Goal: Contribute content: Contribute content

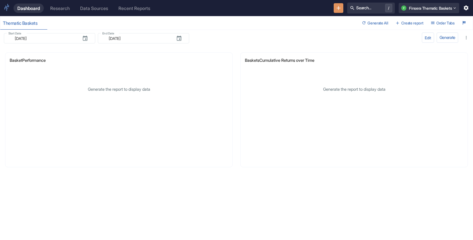
click at [67, 5] on div "Research" at bounding box center [60, 7] width 20 height 5
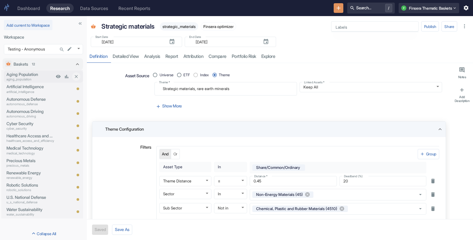
click at [32, 81] on p "aging_population" at bounding box center [30, 79] width 48 height 5
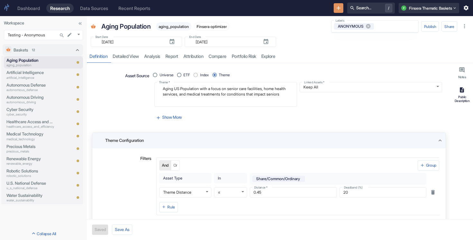
click at [465, 96] on div "Public Description" at bounding box center [462, 99] width 17 height 8
type textarea "x"
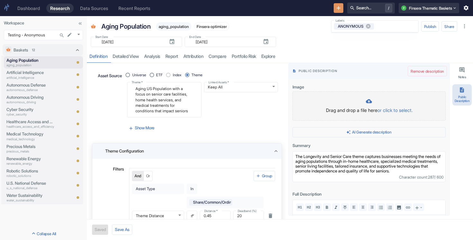
click at [374, 98] on div at bounding box center [369, 101] width 140 height 7
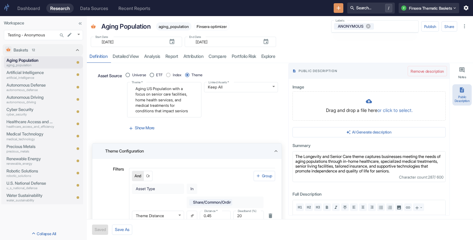
type textarea "x"
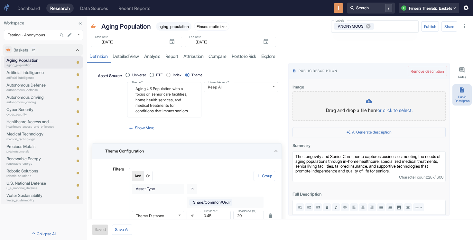
click at [364, 106] on div "Drag and drop a file here or click to select." at bounding box center [369, 106] width 140 height 16
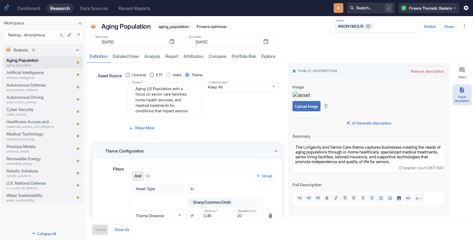
click at [313, 111] on button "Upload Image" at bounding box center [306, 106] width 28 height 10
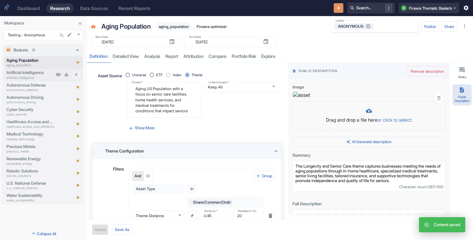
click at [32, 75] on p "artificial_intelligence" at bounding box center [30, 77] width 48 height 5
type textarea "x"
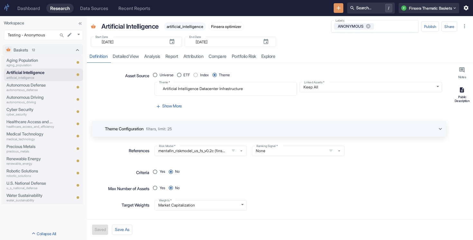
click at [464, 88] on icon "button" at bounding box center [462, 90] width 6 height 6
type textarea "x"
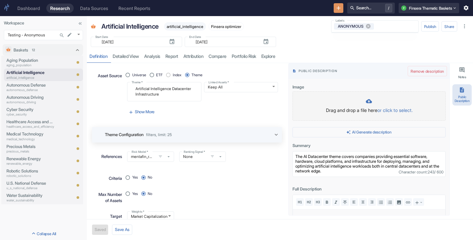
click at [372, 99] on icon at bounding box center [369, 101] width 6 height 6
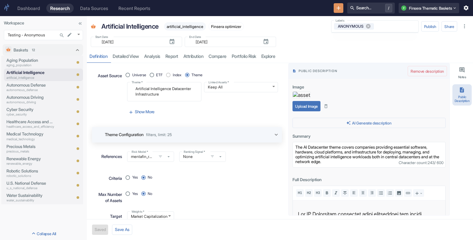
click at [303, 111] on button "Upload Image" at bounding box center [306, 106] width 28 height 10
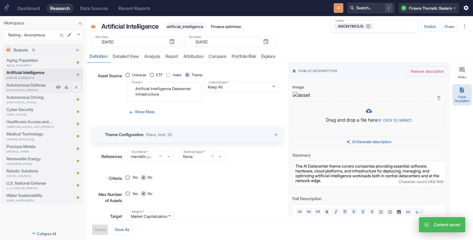
click at [35, 84] on p "Autonomous Defense" at bounding box center [30, 85] width 48 height 6
type textarea "x"
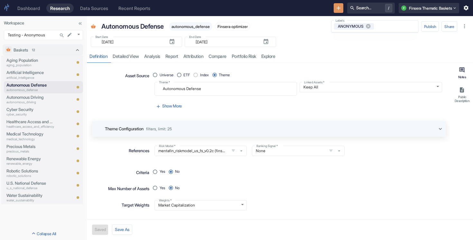
click at [462, 74] on button "Notes" at bounding box center [461, 72] width 19 height 17
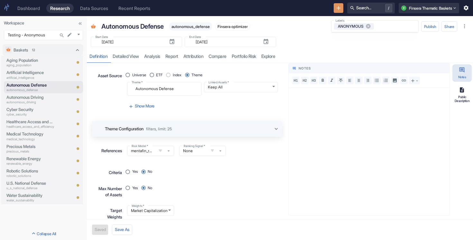
click at [462, 93] on button "Public Description" at bounding box center [461, 94] width 19 height 21
type textarea "x"
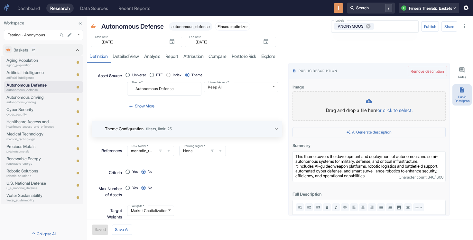
click at [356, 101] on div at bounding box center [369, 101] width 140 height 7
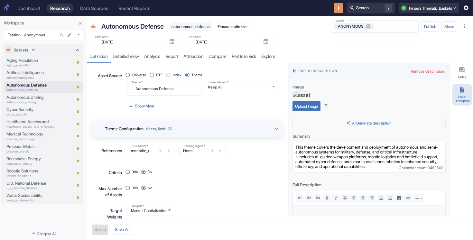
click at [311, 111] on button "Upload Image" at bounding box center [306, 106] width 28 height 10
type textarea "x"
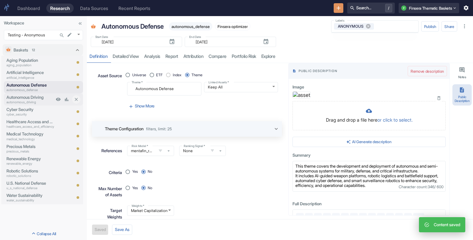
click at [46, 100] on p "autonomous_driving" at bounding box center [30, 102] width 48 height 5
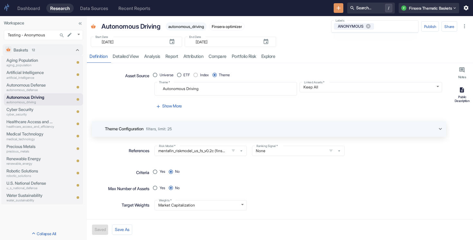
click at [459, 93] on button "Public Description" at bounding box center [461, 94] width 19 height 21
type textarea "x"
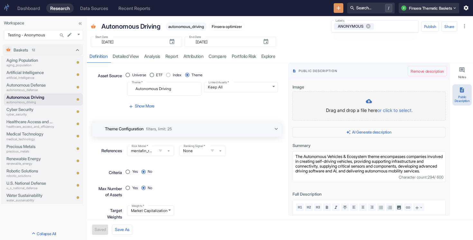
click at [370, 98] on icon at bounding box center [369, 101] width 6 height 6
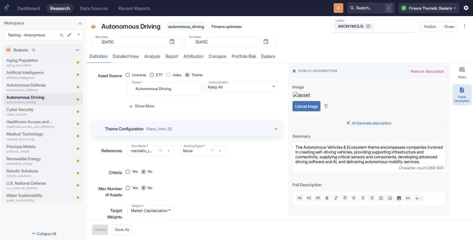
click at [306, 111] on button "Upload Image" at bounding box center [306, 106] width 28 height 10
type textarea "x"
click at [44, 112] on p "Cyber Security" at bounding box center [30, 109] width 48 height 6
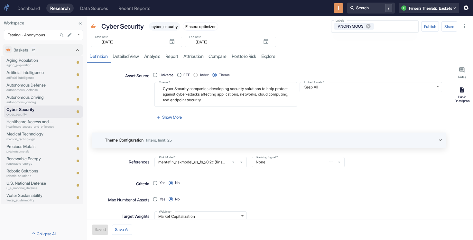
click at [459, 96] on div "Public Description" at bounding box center [462, 99] width 17 height 8
type textarea "x"
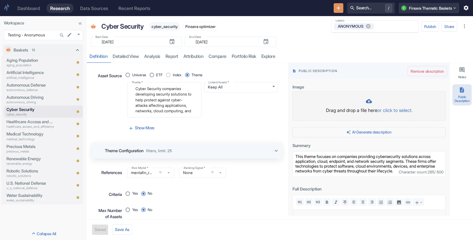
click at [369, 109] on p "Drag and drop a file here or click to select." at bounding box center [369, 110] width 140 height 7
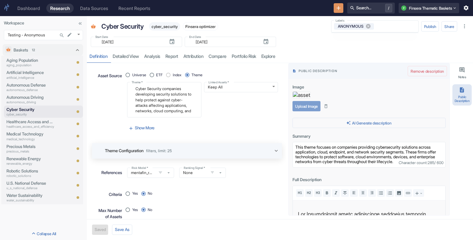
click at [310, 111] on button "Upload Image" at bounding box center [306, 106] width 28 height 10
type textarea "x"
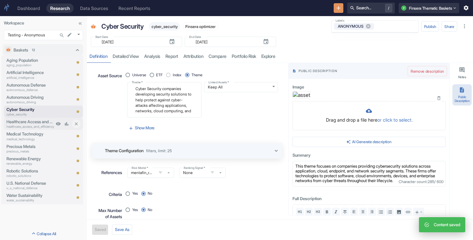
click at [32, 126] on p "healthcare_access_and_efficiency" at bounding box center [30, 126] width 48 height 5
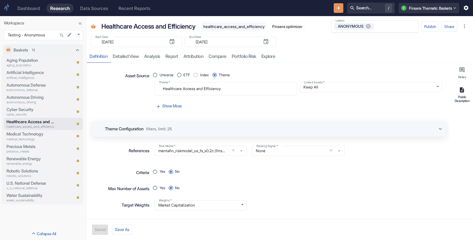
click at [464, 97] on div "Public Description" at bounding box center [462, 99] width 17 height 8
type textarea "x"
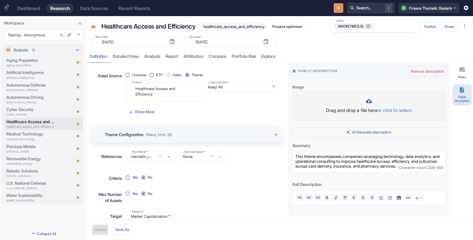
click at [359, 112] on p "Drag and drop a file here or click to select." at bounding box center [369, 110] width 140 height 7
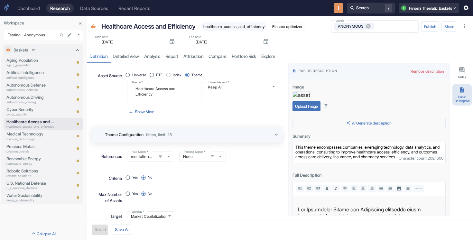
click at [308, 111] on button "Upload Image" at bounding box center [306, 106] width 28 height 10
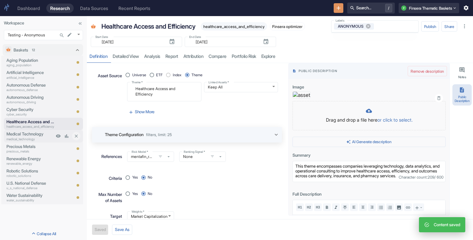
click at [42, 137] on p "medical_technology" at bounding box center [30, 139] width 48 height 5
type textarea "x"
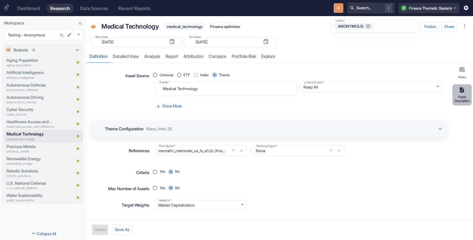
click at [458, 95] on button "Public Description" at bounding box center [461, 94] width 19 height 21
type textarea "x"
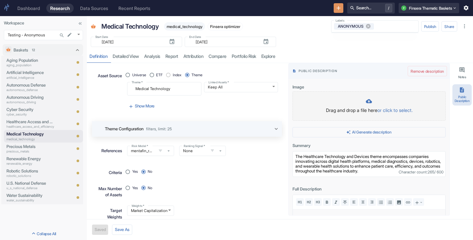
click at [363, 105] on div at bounding box center [369, 101] width 140 height 7
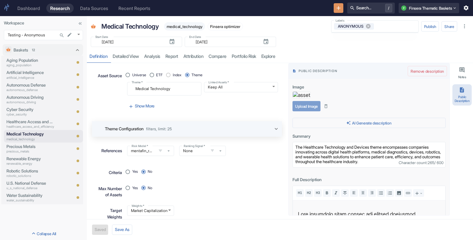
click at [316, 111] on button "Upload Image" at bounding box center [306, 106] width 28 height 10
type textarea "x"
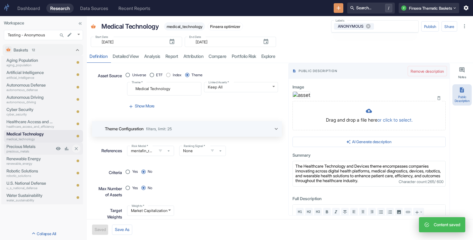
click at [20, 148] on p "Precious Metals" at bounding box center [30, 146] width 48 height 6
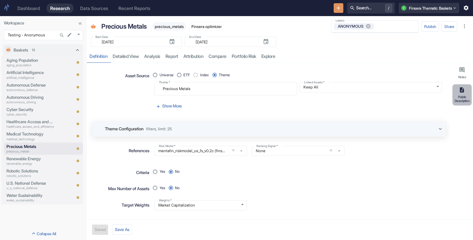
click at [463, 89] on icon "button" at bounding box center [462, 89] width 4 height 5
type textarea "x"
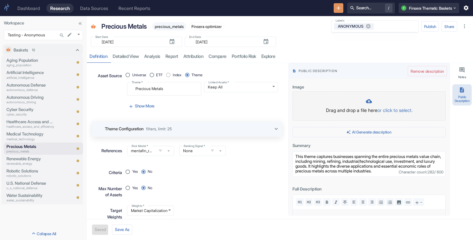
click at [333, 99] on div at bounding box center [369, 101] width 140 height 7
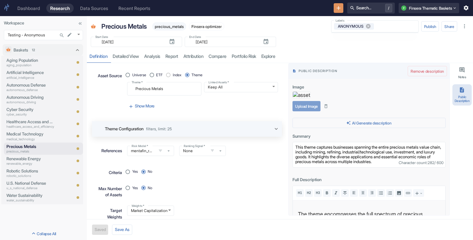
click at [304, 111] on button "Upload Image" at bounding box center [306, 106] width 28 height 10
type textarea "x"
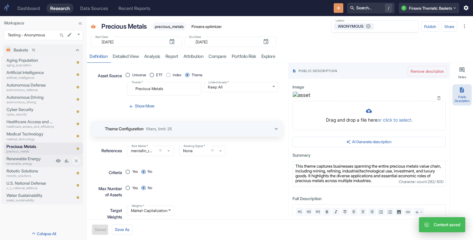
click at [18, 163] on p "renewable_energy" at bounding box center [30, 163] width 48 height 5
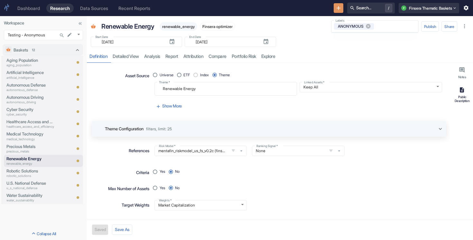
click at [464, 95] on div "Public Description" at bounding box center [462, 99] width 17 height 8
type textarea "x"
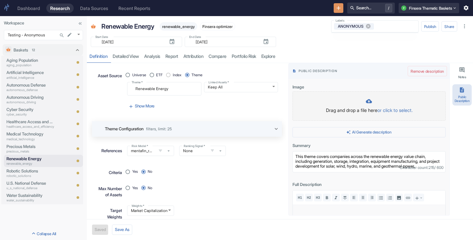
click at [356, 105] on div at bounding box center [369, 101] width 140 height 7
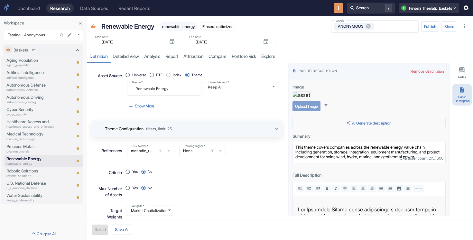
click at [311, 111] on button "Upload Image" at bounding box center [306, 106] width 28 height 10
type textarea "x"
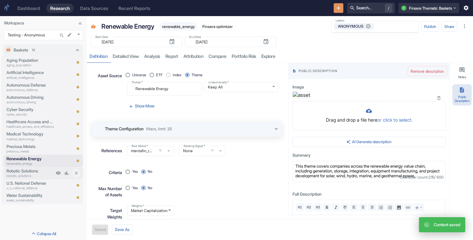
click at [26, 174] on p "robotic_solutions" at bounding box center [30, 175] width 48 height 5
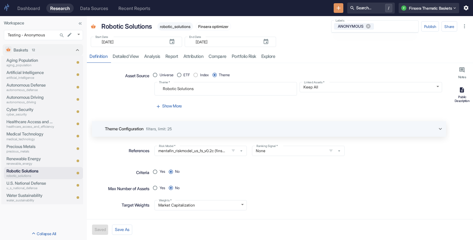
click at [464, 97] on div "Public Description" at bounding box center [462, 99] width 17 height 8
type textarea "x"
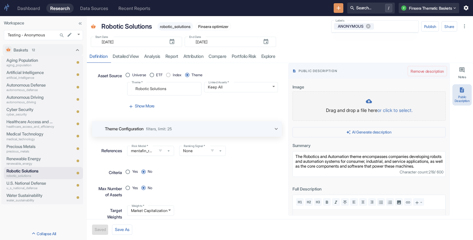
click at [355, 110] on p "Drag and drop a file here or click to select." at bounding box center [369, 110] width 140 height 7
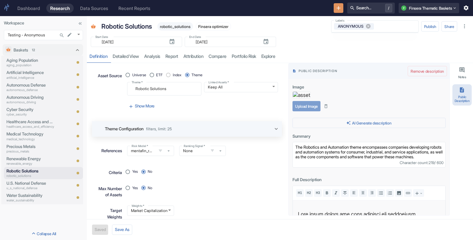
click at [308, 111] on button "Upload Image" at bounding box center [306, 106] width 28 height 10
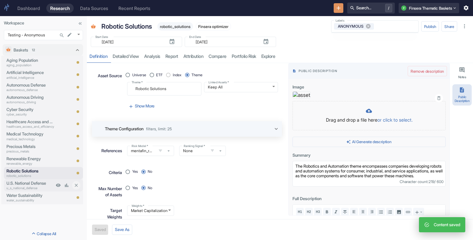
click at [43, 182] on p "U.S. National Defense" at bounding box center [30, 183] width 48 height 6
type textarea "x"
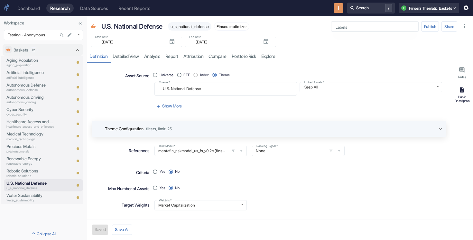
click at [466, 94] on button "Public Description" at bounding box center [461, 94] width 19 height 21
type textarea "x"
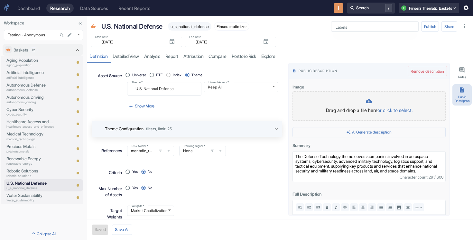
click at [346, 111] on p "Drag and drop a file here or click to select." at bounding box center [369, 110] width 140 height 7
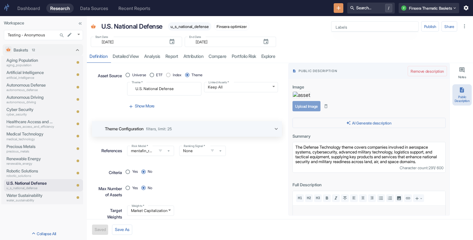
click at [307, 111] on button "Upload Image" at bounding box center [306, 106] width 28 height 10
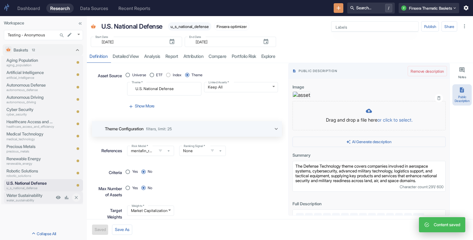
click at [35, 198] on p "water_sustainability" at bounding box center [30, 200] width 48 height 5
type textarea "x"
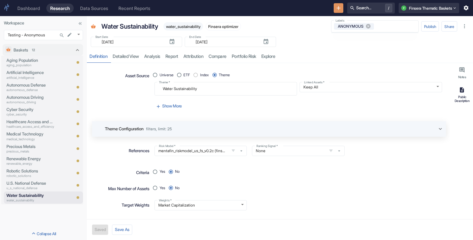
click at [454, 98] on div "Public Description" at bounding box center [462, 99] width 17 height 8
type textarea "x"
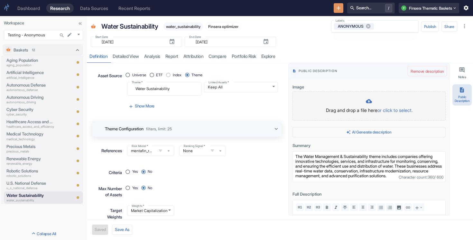
click at [370, 105] on div at bounding box center [369, 101] width 140 height 7
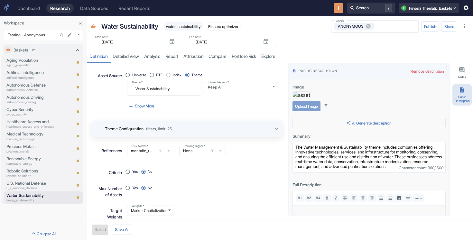
click at [307, 111] on button "Upload Image" at bounding box center [306, 106] width 28 height 10
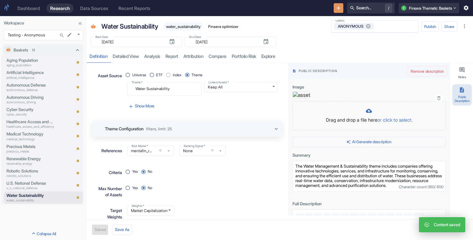
type textarea "x"
click at [40, 35] on body "Dashboard Research Data Sources Recent Reports Search... / F Finsera Thematic B…" at bounding box center [236, 120] width 473 height 240
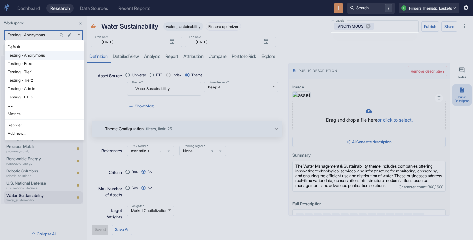
click at [39, 64] on li "Testing - Free" at bounding box center [44, 64] width 79 height 8
type input "1127"
type textarea "x"
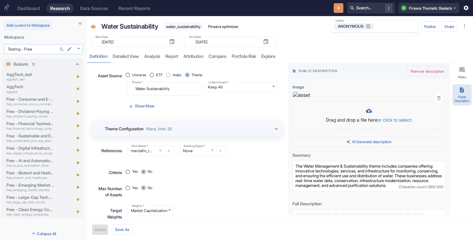
click at [37, 49] on body "Dashboard Research Data Sources Recent Reports Search... / F Finsera Thematic B…" at bounding box center [236, 120] width 473 height 240
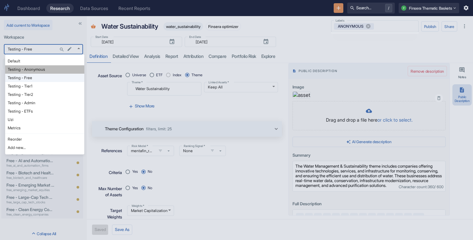
click at [36, 67] on li "Testing - Anonymous" at bounding box center [44, 69] width 79 height 8
type input "1126"
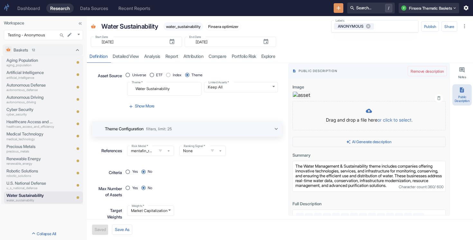
type textarea "x"
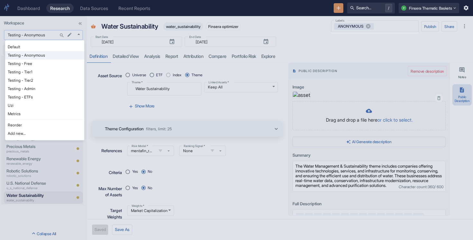
click at [46, 35] on body "Dashboard Research Data Sources Recent Reports Search... / F Finsera Thematic B…" at bounding box center [236, 120] width 473 height 240
click at [33, 95] on li "Testing - ETFs" at bounding box center [44, 97] width 79 height 8
type input "1150"
type textarea "x"
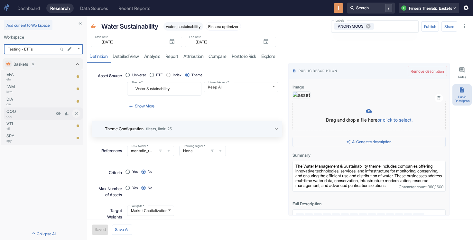
click at [28, 112] on p "QQQ" at bounding box center [30, 111] width 48 height 6
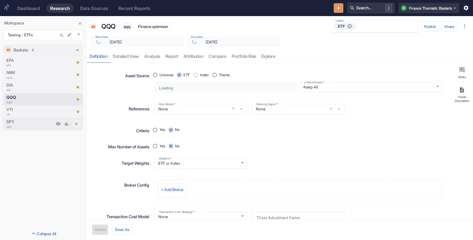
type textarea "x"
click at [30, 112] on p "vti" at bounding box center [30, 114] width 48 height 5
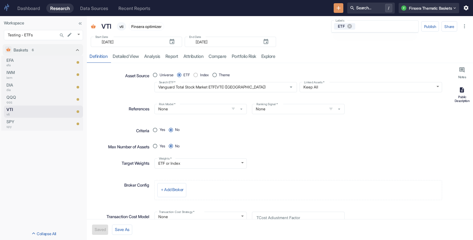
click at [457, 93] on button "Public Description" at bounding box center [461, 94] width 19 height 21
type textarea "x"
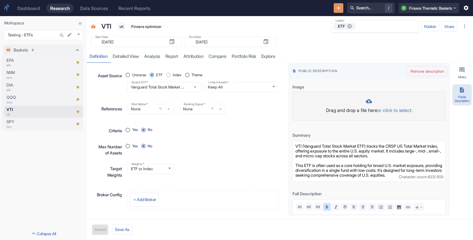
click at [392, 104] on div at bounding box center [369, 101] width 140 height 7
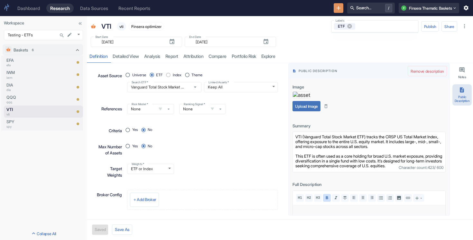
click at [312, 111] on button "Upload Image" at bounding box center [306, 106] width 28 height 10
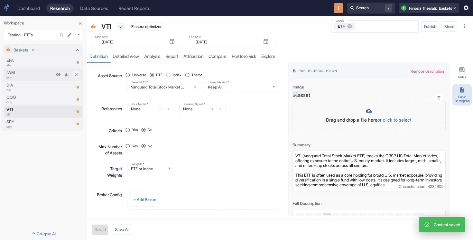
type textarea "x"
click at [33, 77] on p "iwm" at bounding box center [30, 77] width 48 height 5
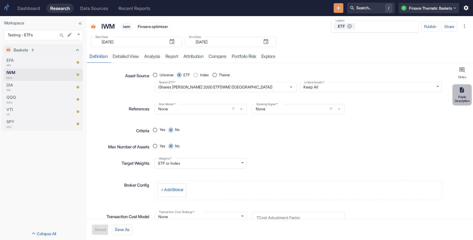
click at [463, 91] on icon "button" at bounding box center [462, 89] width 4 height 5
type textarea "x"
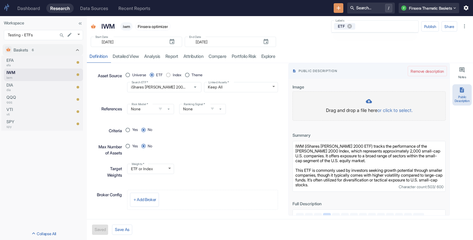
click at [390, 100] on div at bounding box center [369, 101] width 140 height 7
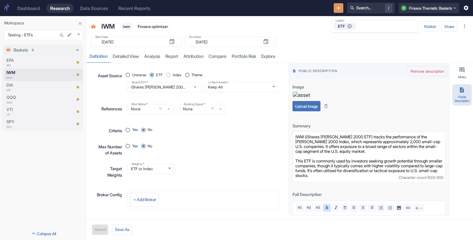
click at [303, 111] on button "Upload Image" at bounding box center [306, 106] width 28 height 10
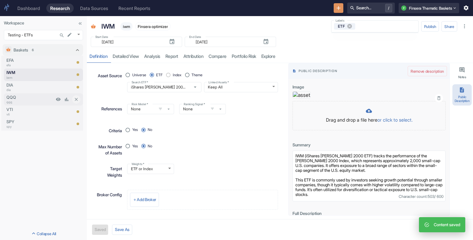
click at [51, 97] on p "QQQ" at bounding box center [30, 97] width 48 height 6
type textarea "x"
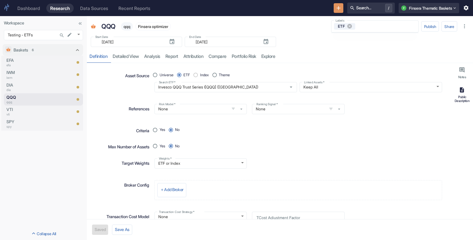
click at [465, 101] on div "Public Description" at bounding box center [462, 99] width 17 height 8
type textarea "x"
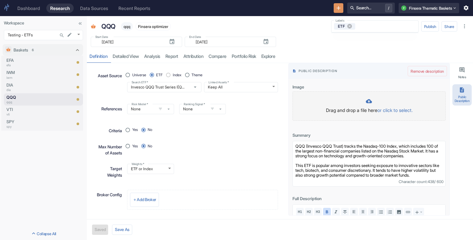
click at [366, 101] on icon at bounding box center [369, 101] width 6 height 4
type input "C:\fakepath\QQQ.svg"
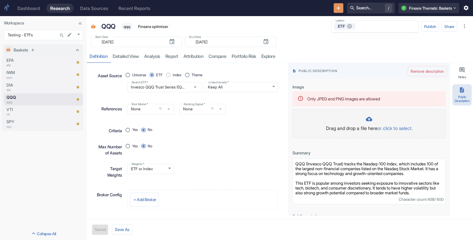
click at [382, 120] on div at bounding box center [369, 119] width 140 height 7
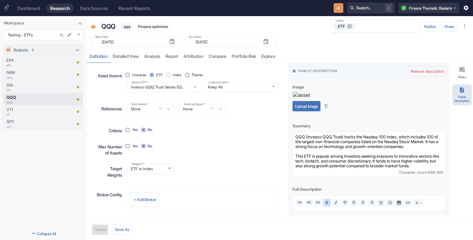
click at [309, 111] on button "Upload Image" at bounding box center [306, 106] width 28 height 10
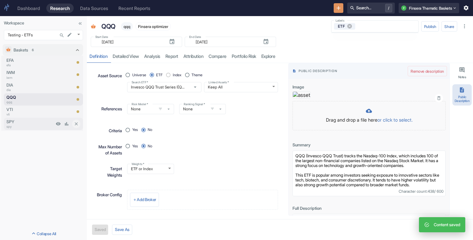
click at [40, 126] on p "spy" at bounding box center [30, 126] width 48 height 5
type textarea "x"
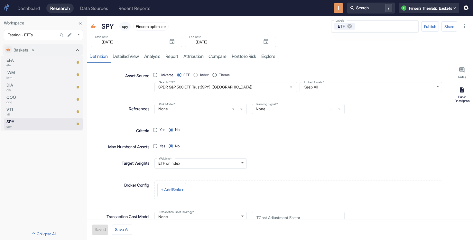
click at [462, 97] on div "Public Description" at bounding box center [462, 99] width 17 height 8
type textarea "x"
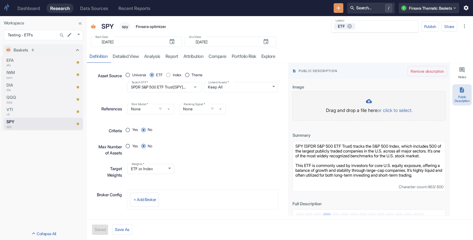
click at [355, 111] on p "Drag and drop a file here or click to select." at bounding box center [369, 110] width 140 height 7
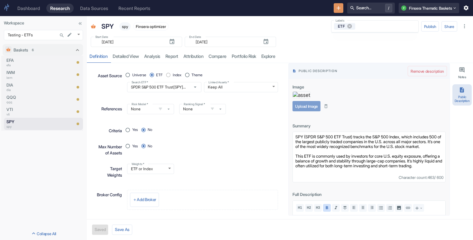
click at [309, 111] on button "Upload Image" at bounding box center [306, 106] width 28 height 10
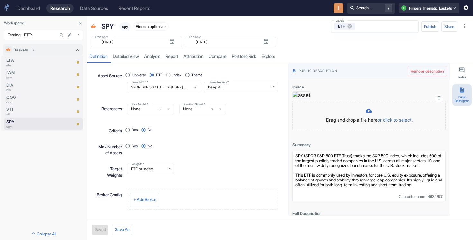
type textarea "x"
click at [27, 88] on p "dia" at bounding box center [30, 90] width 48 height 5
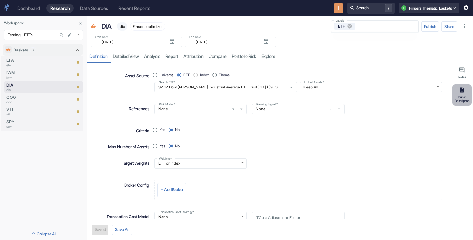
click at [469, 95] on div "Public Description" at bounding box center [462, 99] width 17 height 8
type textarea "x"
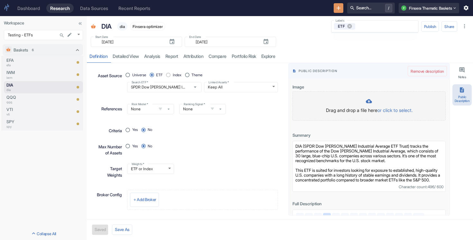
click at [366, 107] on p "Drag and drop a file here or click to select." at bounding box center [369, 110] width 140 height 7
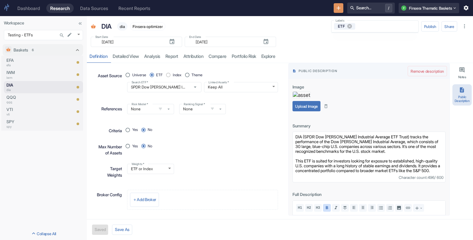
click at [309, 115] on div "Image Upload Image" at bounding box center [369, 97] width 161 height 36
click at [313, 111] on button "Upload Image" at bounding box center [306, 106] width 28 height 10
type textarea "x"
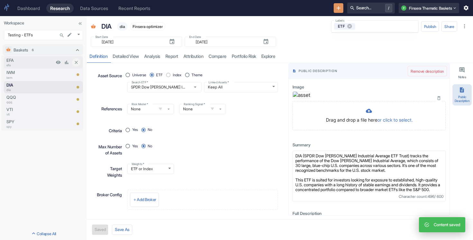
click at [25, 67] on p "efa" at bounding box center [30, 65] width 48 height 5
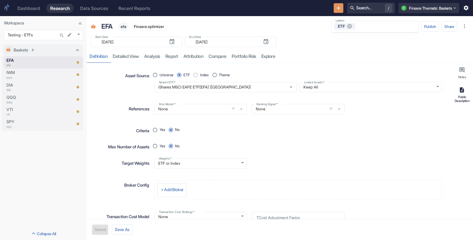
click at [470, 94] on button "Public Description" at bounding box center [461, 94] width 19 height 21
type textarea "x"
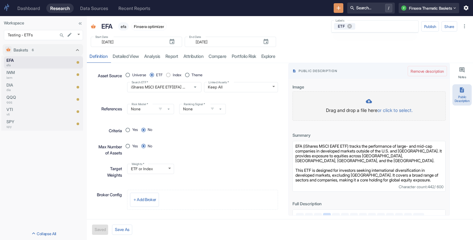
click at [351, 100] on div at bounding box center [369, 101] width 140 height 7
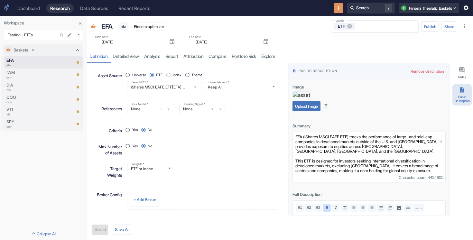
click at [309, 111] on button "Upload Image" at bounding box center [306, 106] width 28 height 10
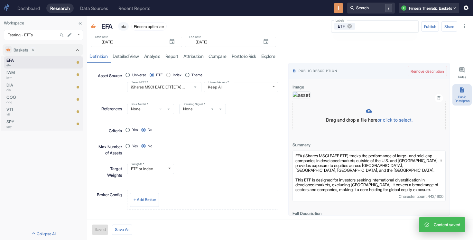
type textarea "x"
